Goal: Navigation & Orientation: Find specific page/section

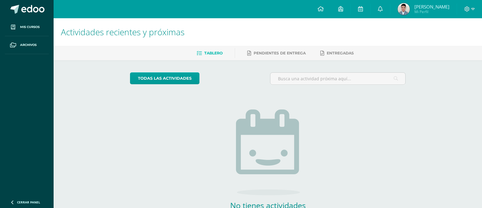
click at [403, 10] on img at bounding box center [404, 9] width 12 height 12
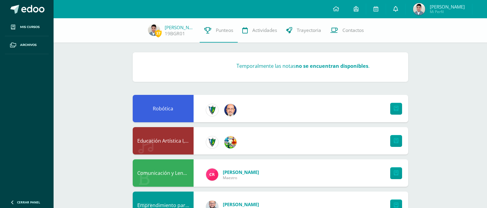
click at [394, 9] on link at bounding box center [395, 9] width 19 height 18
click at [326, 9] on icon at bounding box center [328, 8] width 6 height 5
